Goal: Transaction & Acquisition: Purchase product/service

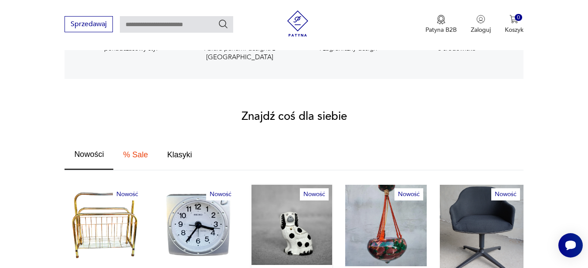
scroll to position [623, 0]
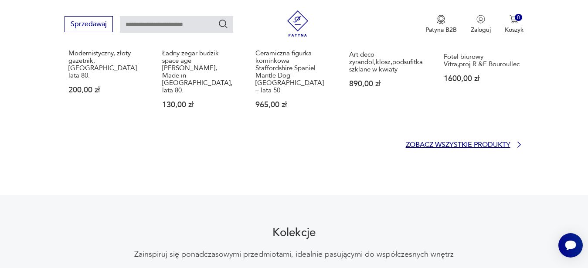
click at [465, 142] on p "Zobacz wszystkie produkty" at bounding box center [458, 145] width 105 height 6
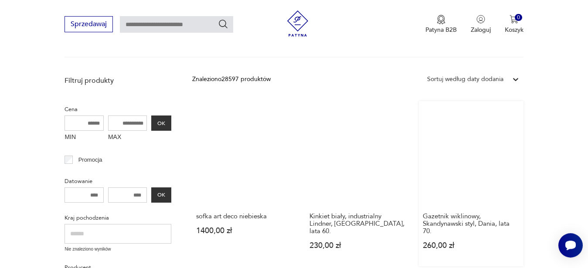
scroll to position [172, 0]
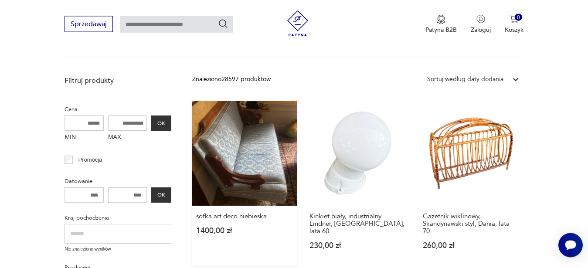
click at [243, 214] on h3 "sofka art deco niebieska" at bounding box center [244, 216] width 97 height 7
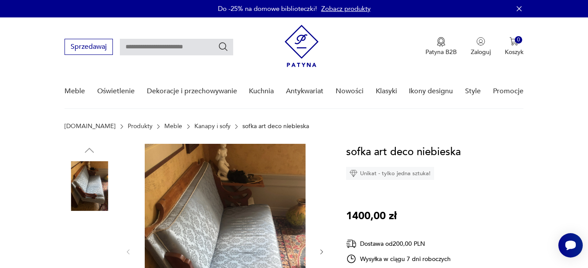
scroll to position [89, 0]
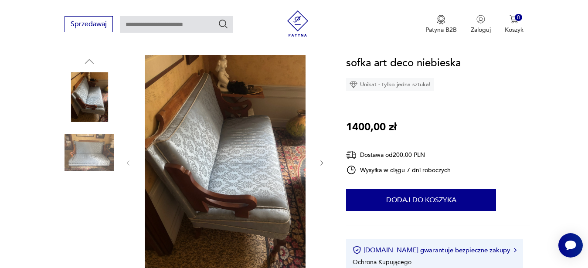
click at [321, 162] on icon "button" at bounding box center [321, 163] width 7 height 7
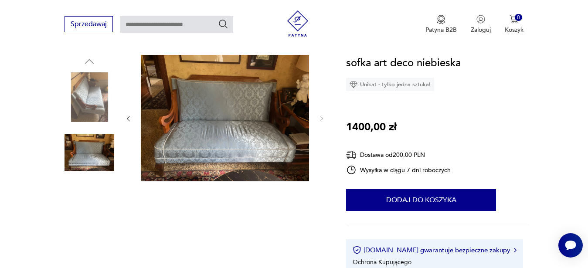
click at [321, 162] on div at bounding box center [225, 119] width 201 height 128
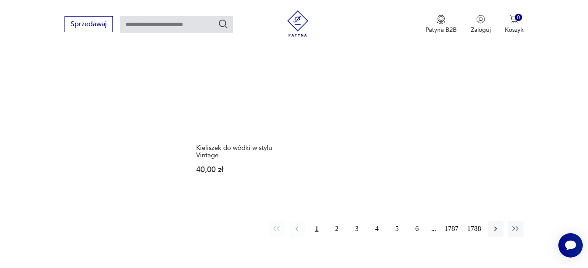
scroll to position [1100, 0]
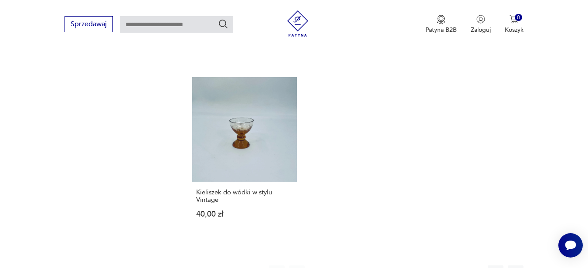
click at [335, 266] on button "2" at bounding box center [337, 274] width 16 height 16
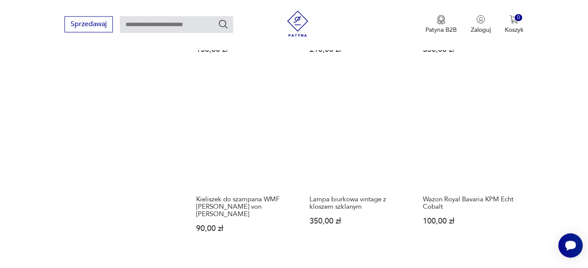
scroll to position [1092, 0]
